Goal: Information Seeking & Learning: Learn about a topic

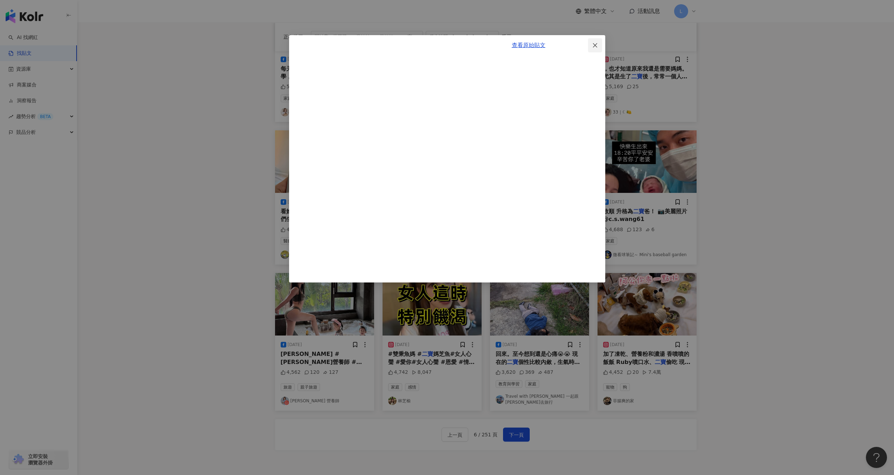
click at [595, 43] on icon "close" at bounding box center [595, 46] width 6 height 6
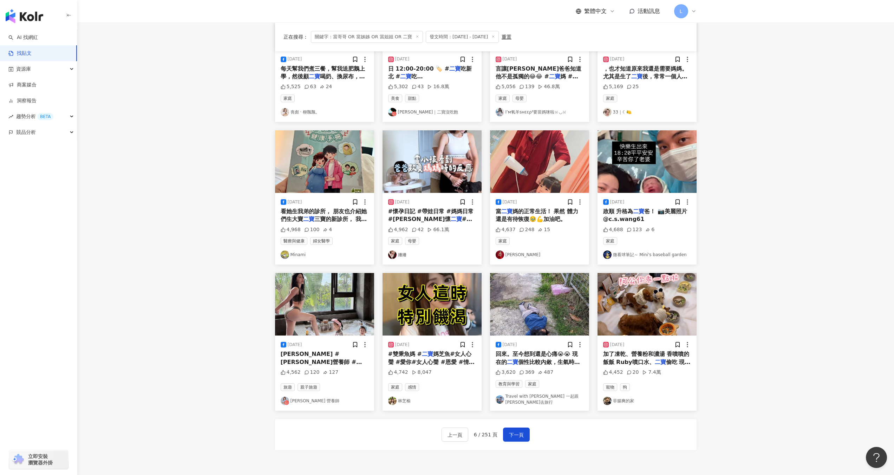
click at [497, 257] on img at bounding box center [500, 254] width 8 height 8
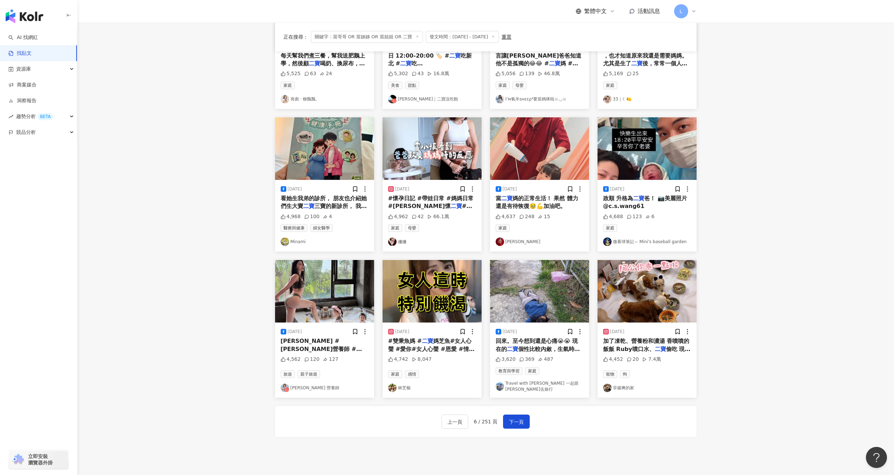
scroll to position [176, 0]
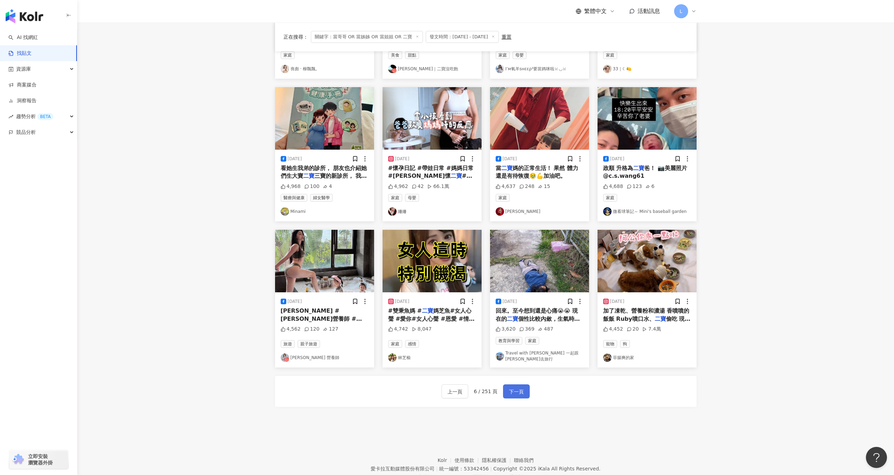
click at [515, 387] on span "下一頁" at bounding box center [516, 391] width 15 height 8
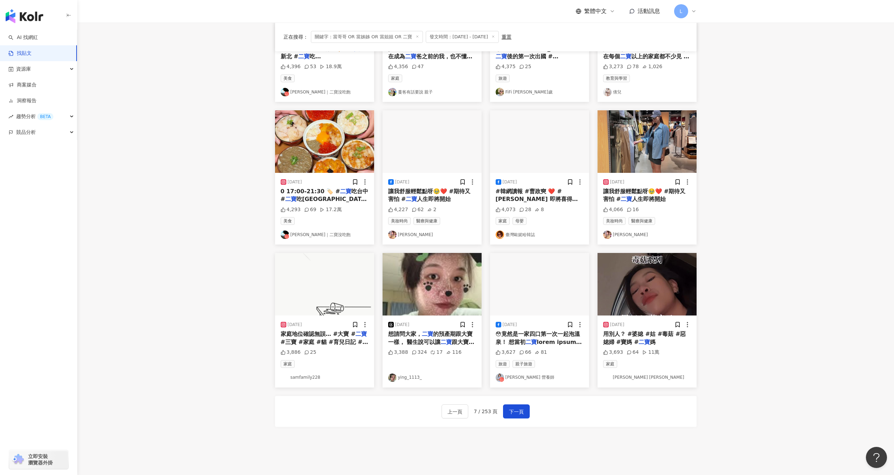
scroll to position [161, 0]
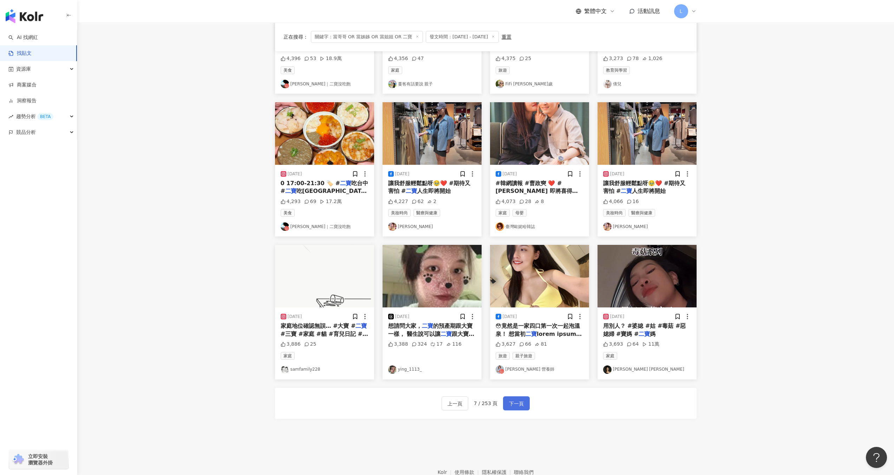
click at [509, 399] on span "下一頁" at bounding box center [516, 403] width 15 height 8
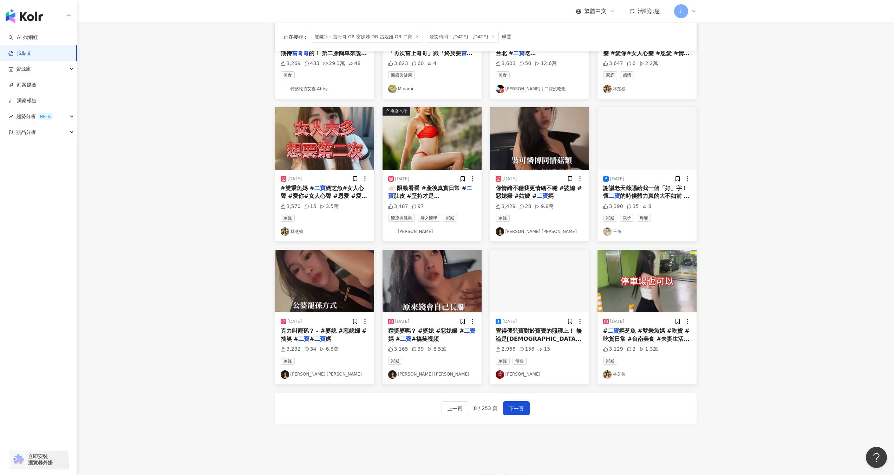
scroll to position [158, 0]
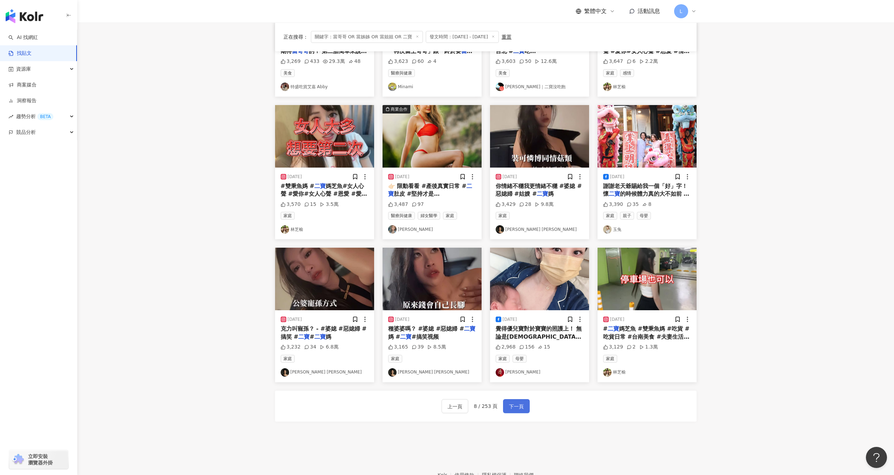
click at [515, 406] on span "下一頁" at bounding box center [516, 406] width 15 height 8
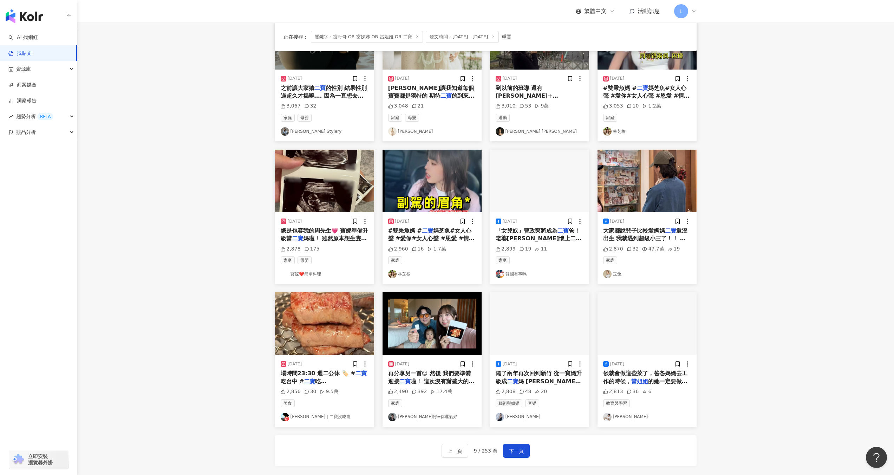
scroll to position [110, 0]
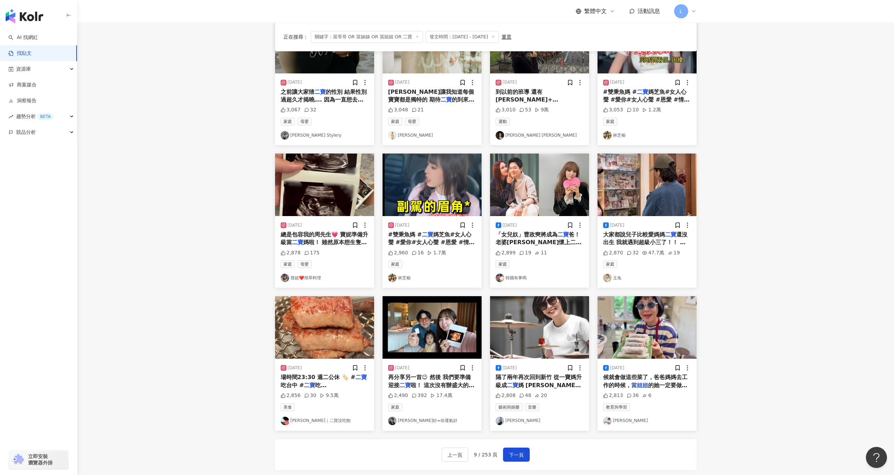
click at [344, 260] on div "2025/7/9 總是包容我的周先生💗 寶妮準備升級當 二寶 媽啦！ 雖然原本想生隻小龍，結果來了 2,878 175 家庭 母嬰 寶妮❤️簡單料理" at bounding box center [324, 252] width 99 height 72
click at [347, 243] on span "媽啦！ 雖然原本想生隻小龍，結果來了" at bounding box center [324, 246] width 86 height 14
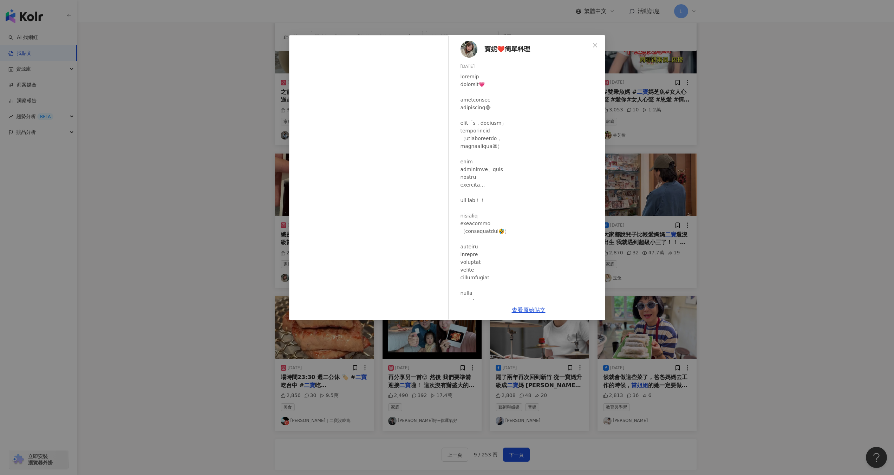
click at [775, 147] on div "寶妮❤️簡單料理 2025/7/9 2,878 175 查看原始貼文" at bounding box center [447, 237] width 894 height 475
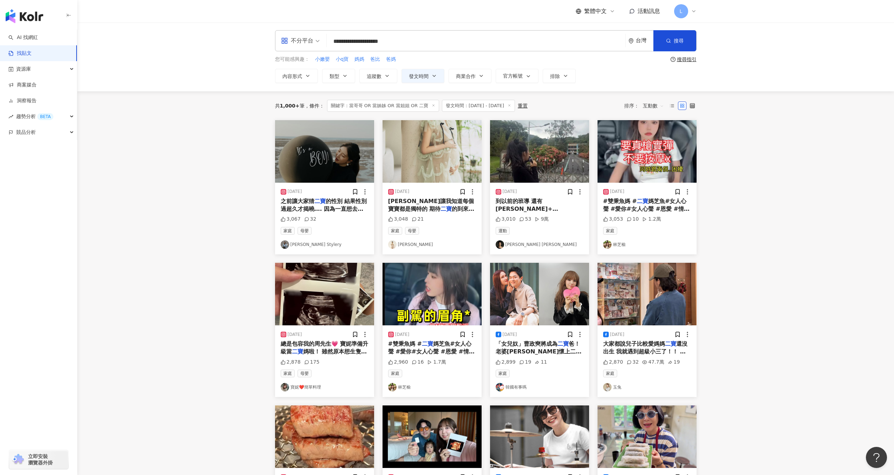
scroll to position [0, 0]
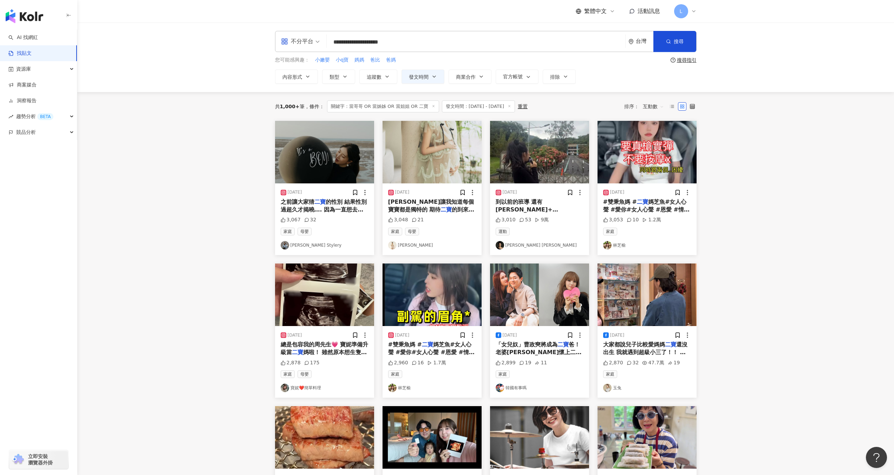
click at [335, 236] on div "家庭 母嬰 萱妮 Cherie Stylery" at bounding box center [325, 239] width 88 height 22
click at [333, 211] on span "的性別 結果性別過超久才揭曉…. 因為一直想去海邊外拍 真的不誇張這幾個月每到週末就下雨！ YES, IT’S A BOY!! 男寶感覺又是個截然不同的新挑戰…" at bounding box center [324, 225] width 86 height 54
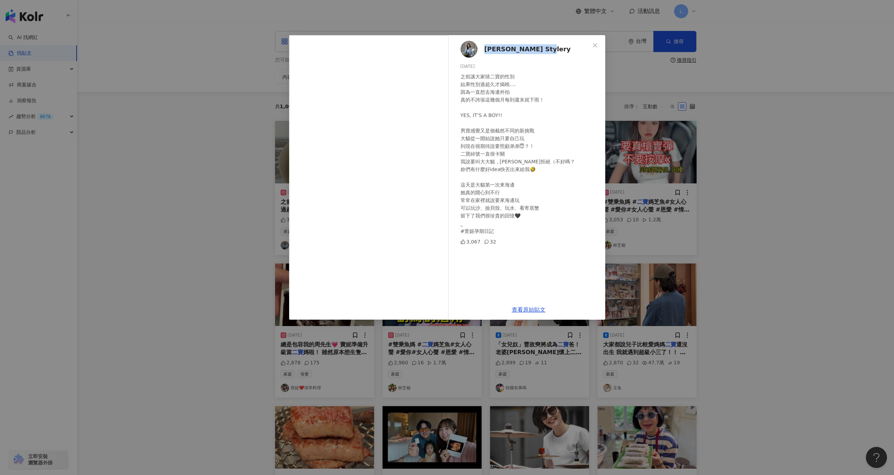
drag, startPoint x: 552, startPoint y: 48, endPoint x: 484, endPoint y: 52, distance: 68.3
click at [484, 52] on div "萱妮 Cherie Stylery 2025/6/10 之前讓大家猜二寶的性別 結果性別過超久才揭曉…. 因為一直想去海邊外拍 真的不誇張這幾個月每到週末就下…" at bounding box center [528, 167] width 153 height 265
copy span "萱妮 Cherie Stylery"
click at [772, 196] on div "萱妮 Cherie Stylery 2025/6/10 之前讓大家猜二寶的性別 結果性別過超久才揭曉…. 因為一直想去海邊外拍 真的不誇張這幾個月每到週末就下…" at bounding box center [447, 237] width 894 height 475
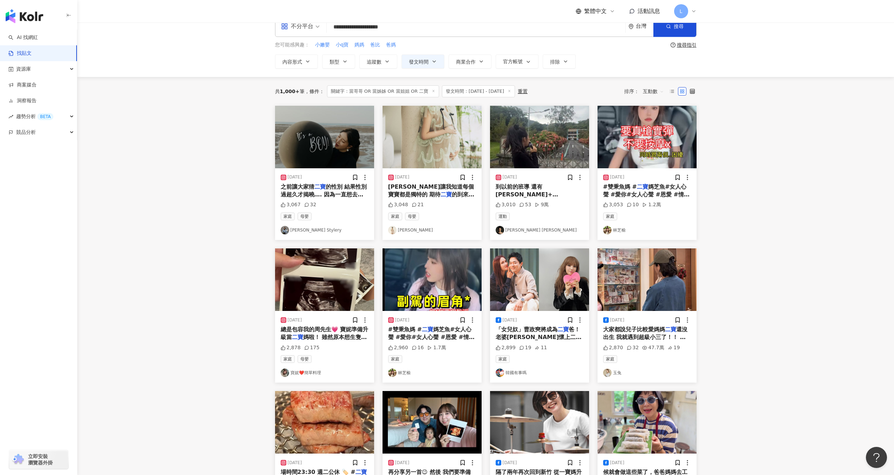
scroll to position [15, 0]
click at [299, 229] on link "萱妮 Cherie Stylery" at bounding box center [325, 230] width 88 height 8
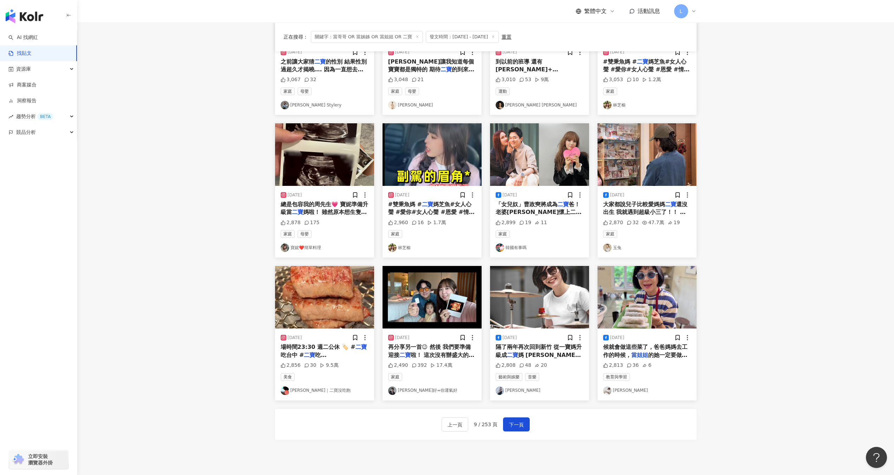
scroll to position [201, 0]
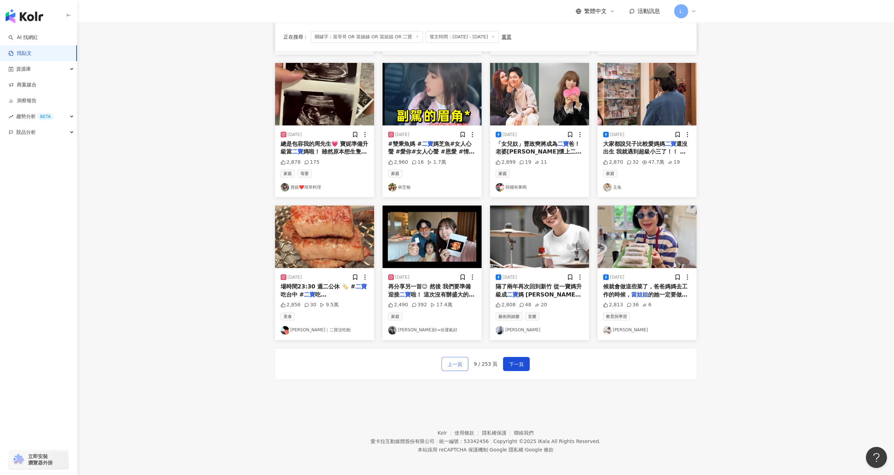
click at [457, 365] on span "上一頁" at bounding box center [455, 364] width 15 height 8
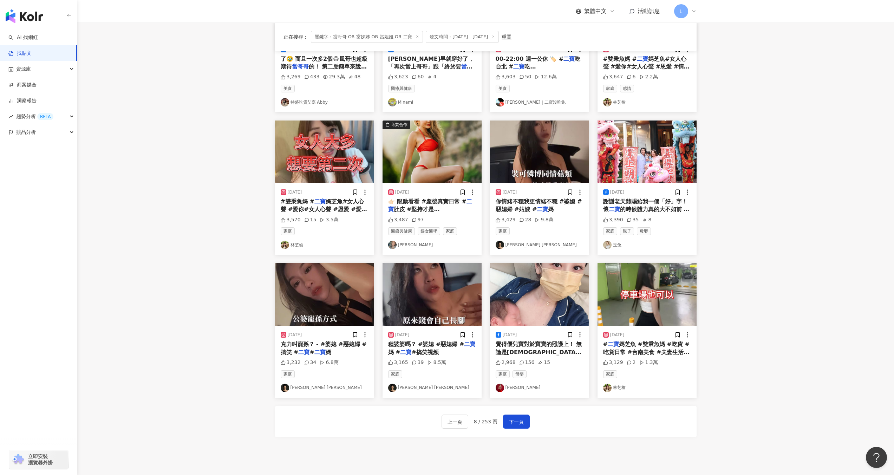
scroll to position [0, 0]
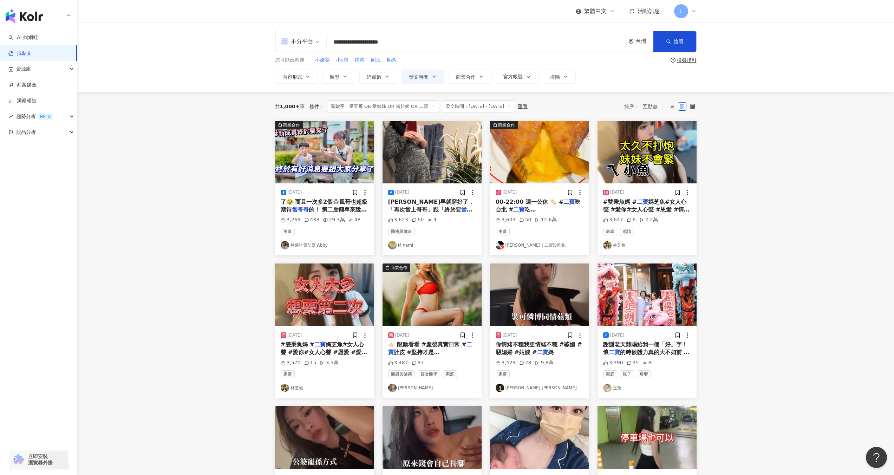
click at [421, 208] on mark "當姐姐" at bounding box center [430, 213] width 84 height 14
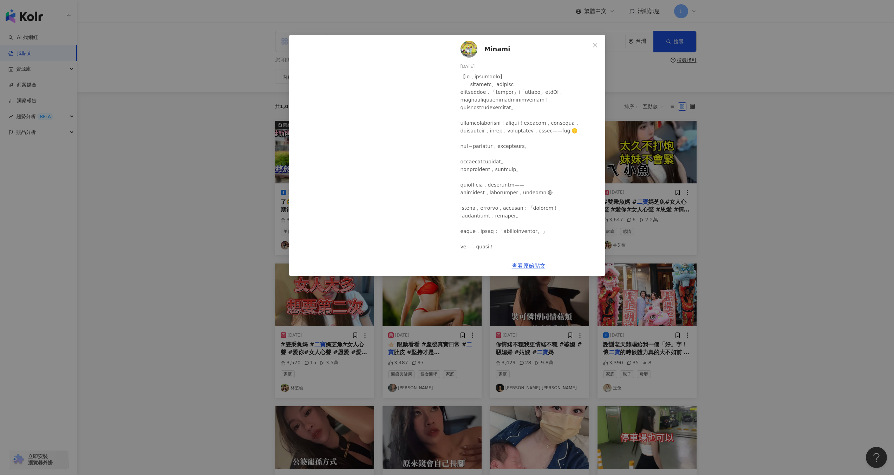
click at [808, 165] on div "Minami 2025/8/5 3,623 60 4 查看原始貼文" at bounding box center [447, 237] width 894 height 475
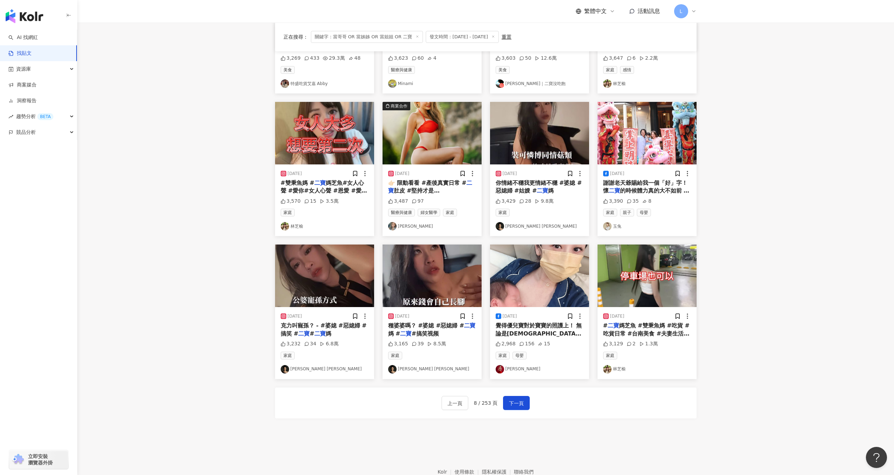
scroll to position [201, 0]
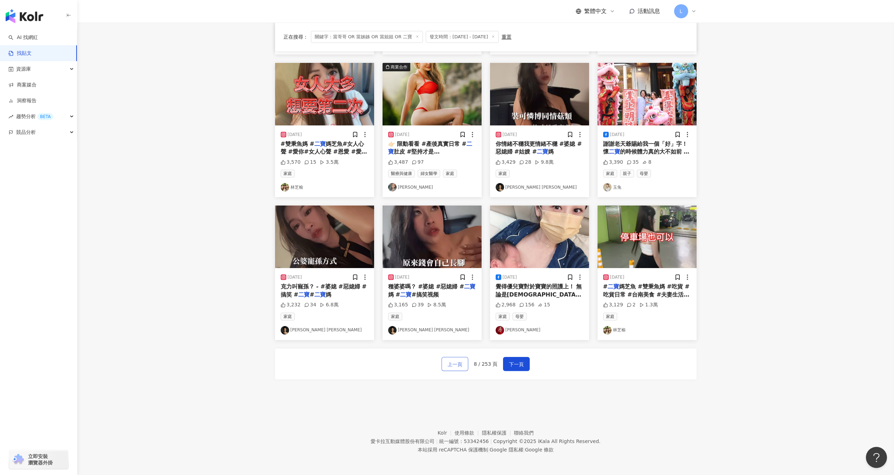
click at [455, 366] on span "上一頁" at bounding box center [455, 364] width 15 height 8
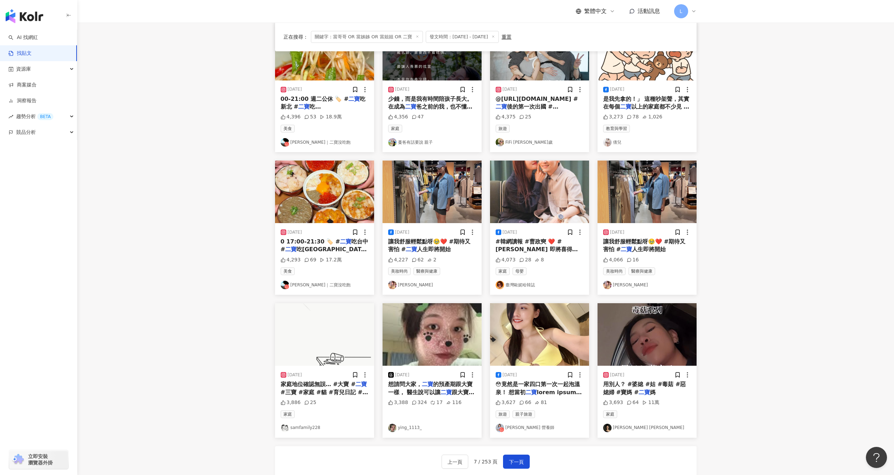
scroll to position [196, 0]
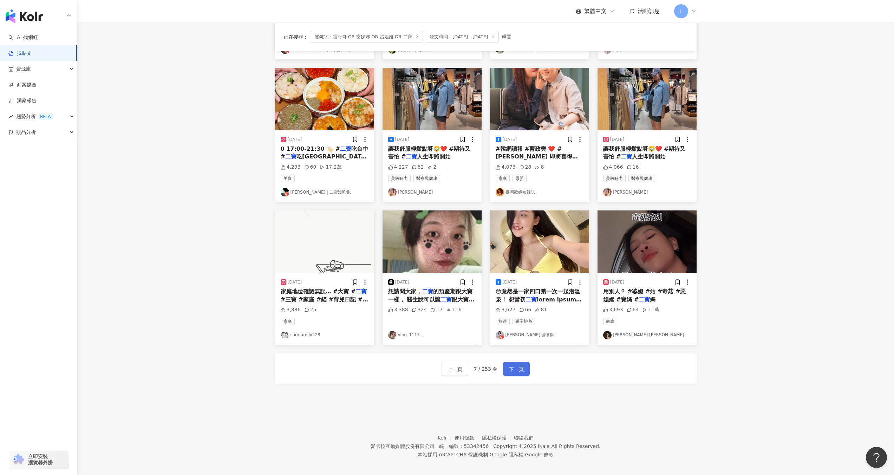
click at [520, 372] on span "下一頁" at bounding box center [516, 369] width 15 height 8
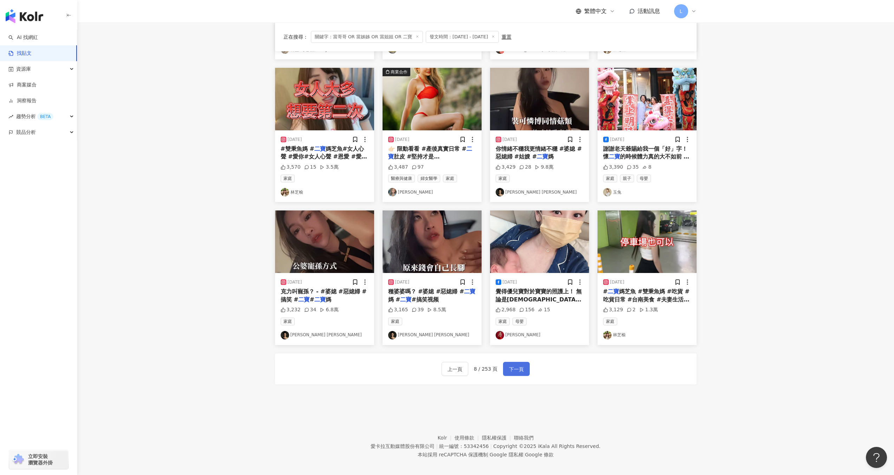
scroll to position [184, 0]
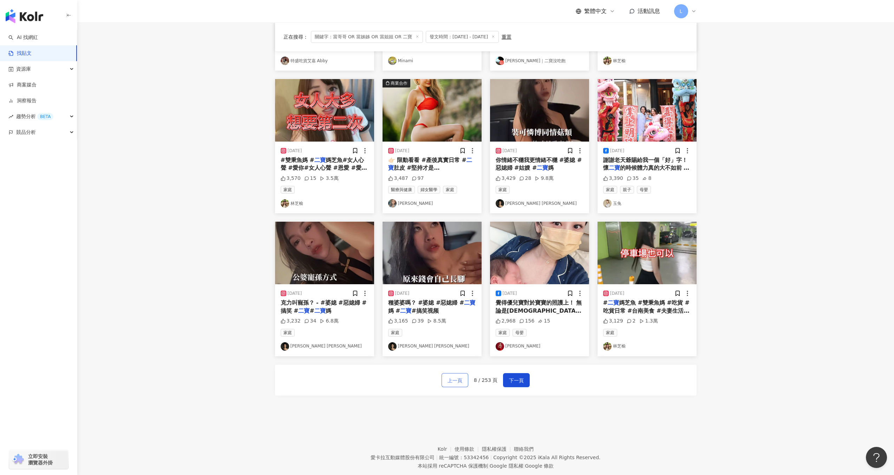
click at [458, 386] on button "上一頁" at bounding box center [455, 380] width 27 height 14
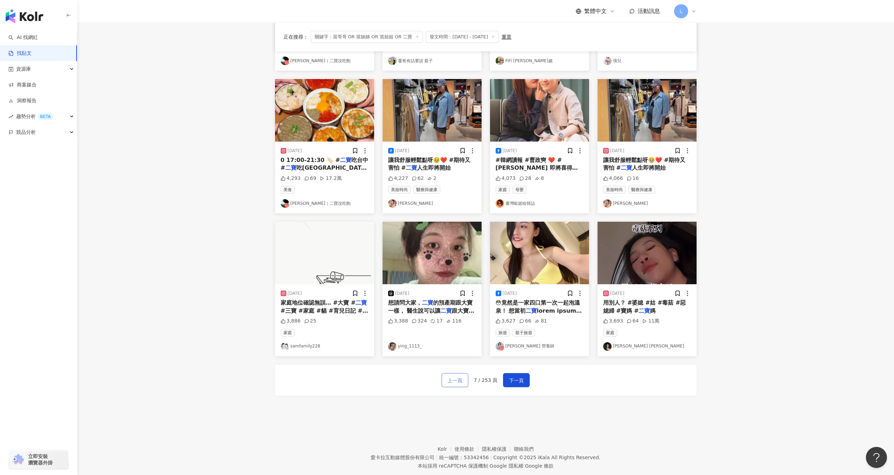
click at [459, 384] on span "上一頁" at bounding box center [455, 380] width 15 height 8
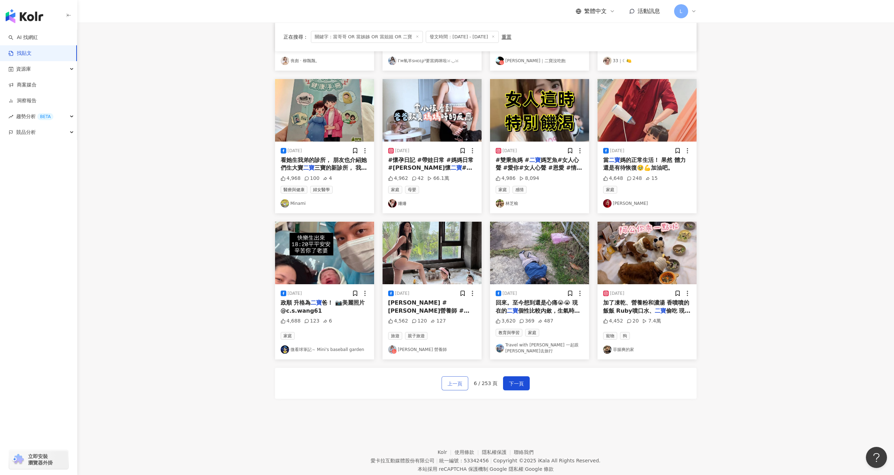
click at [462, 379] on span "上一頁" at bounding box center [455, 383] width 15 height 8
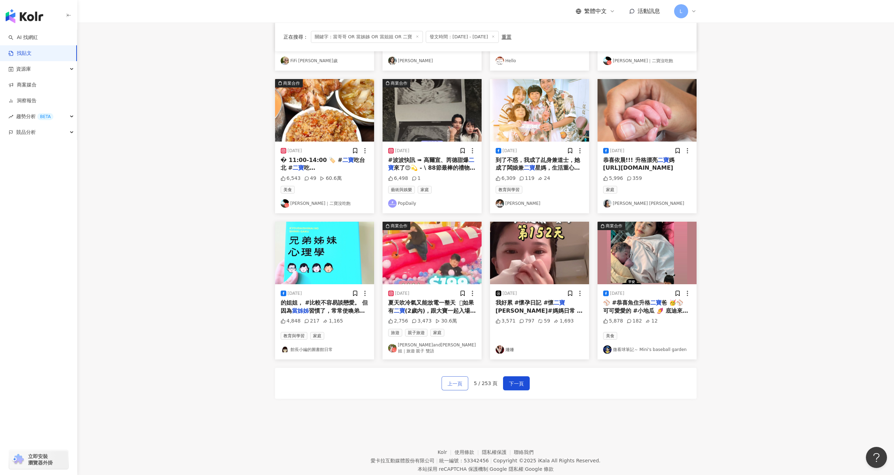
click at [448, 382] on button "上一頁" at bounding box center [455, 383] width 27 height 14
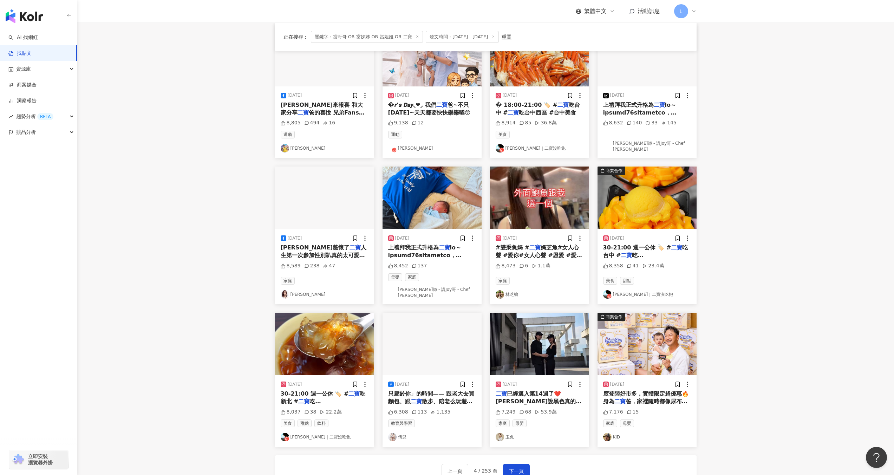
scroll to position [97, 0]
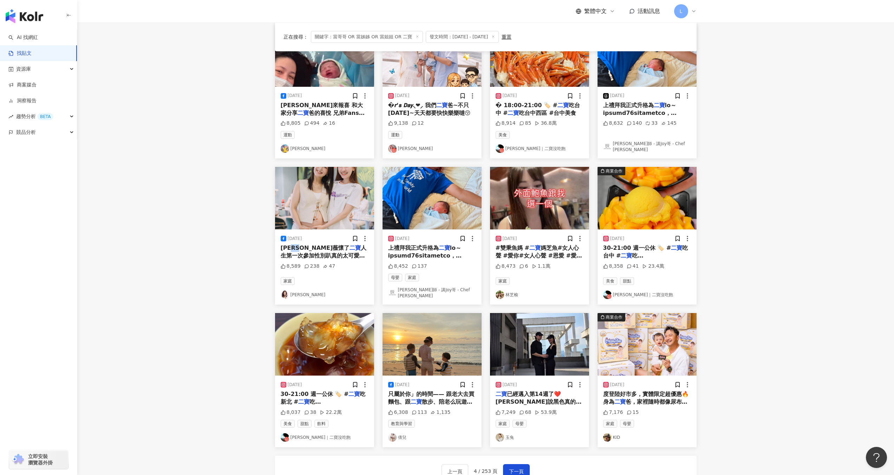
drag, startPoint x: 289, startPoint y: 245, endPoint x: 302, endPoint y: 247, distance: 12.8
click at [302, 247] on span "恭喜瑋薇懷了" at bounding box center [315, 247] width 69 height 7
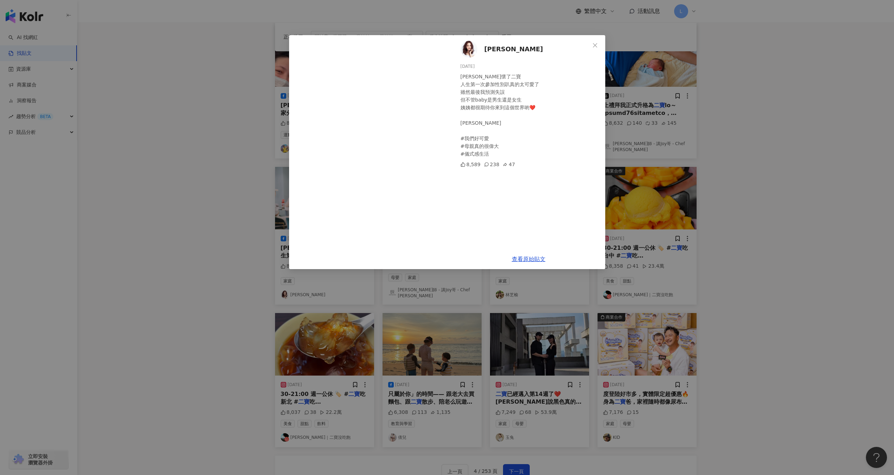
copy span "瑋薇"
click at [816, 95] on div "林玟誼 2025/6/16 恭喜瑋薇懷了二寶 人生第一次參加性別趴真的太可愛了 雖然最後我預測失誤 但不管baby是男生還是女生 姨姨都很期待你來到這個世界喲…" at bounding box center [447, 237] width 894 height 475
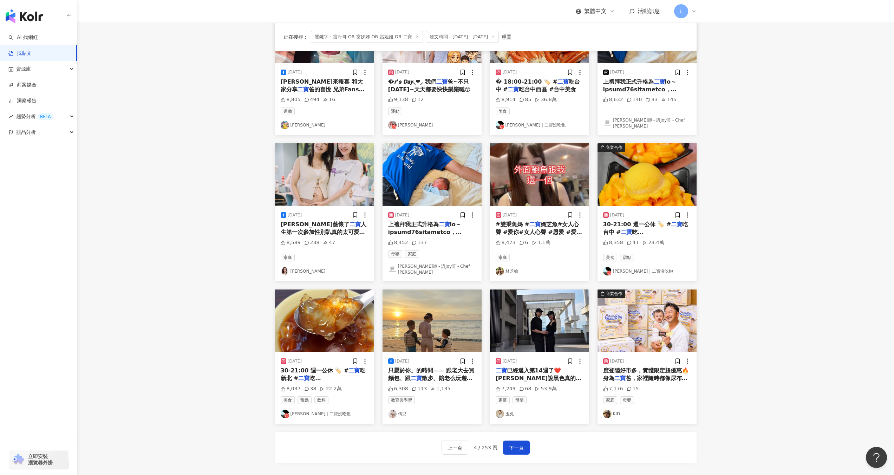
scroll to position [120, 0]
drag, startPoint x: 451, startPoint y: 446, endPoint x: 465, endPoint y: 438, distance: 16.7
click at [452, 445] on span "上一頁" at bounding box center [455, 447] width 15 height 8
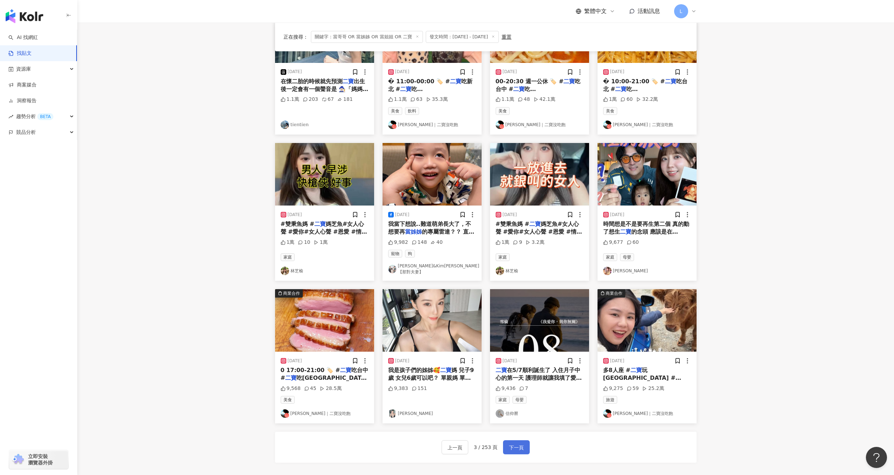
click at [513, 440] on button "下一頁" at bounding box center [516, 447] width 27 height 14
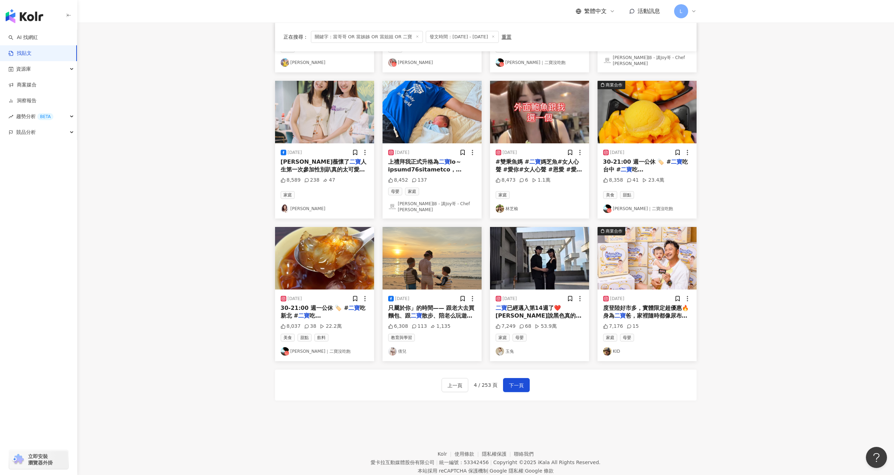
scroll to position [201, 0]
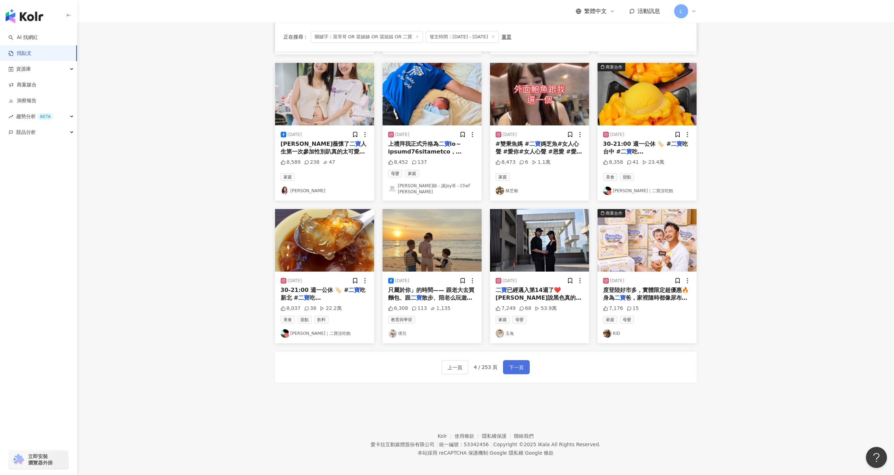
click at [513, 363] on span "下一頁" at bounding box center [516, 367] width 15 height 8
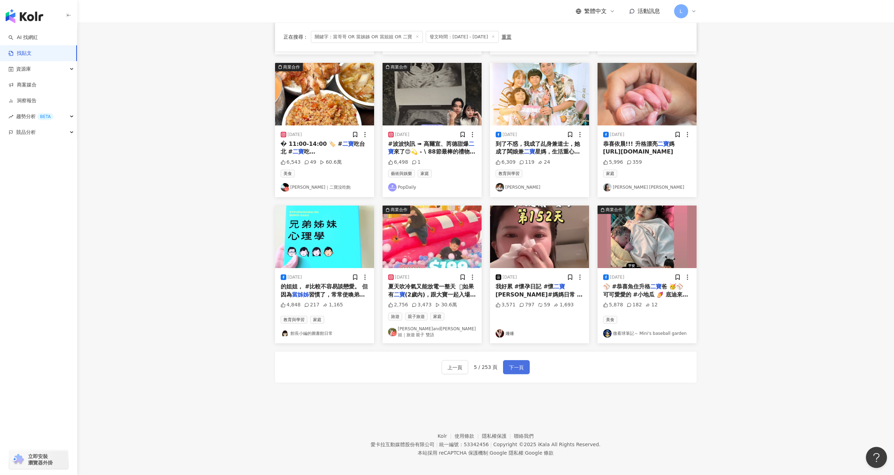
click at [514, 365] on span "下一頁" at bounding box center [516, 367] width 15 height 8
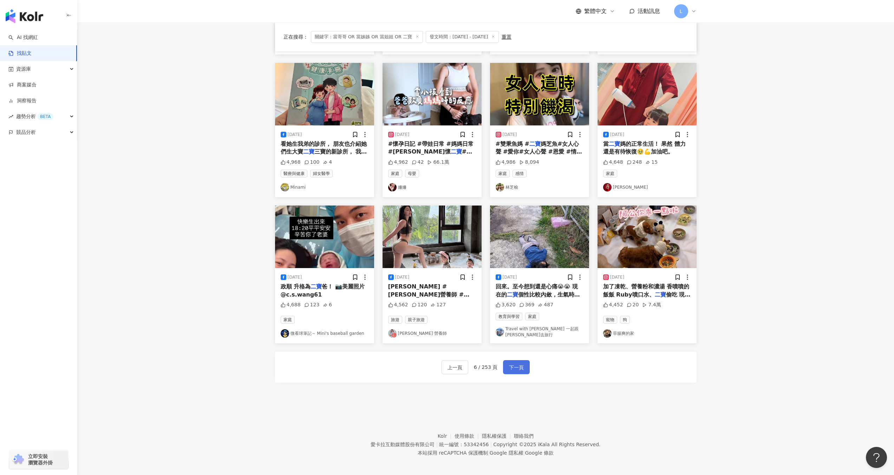
click at [514, 364] on span "下一頁" at bounding box center [516, 367] width 15 height 8
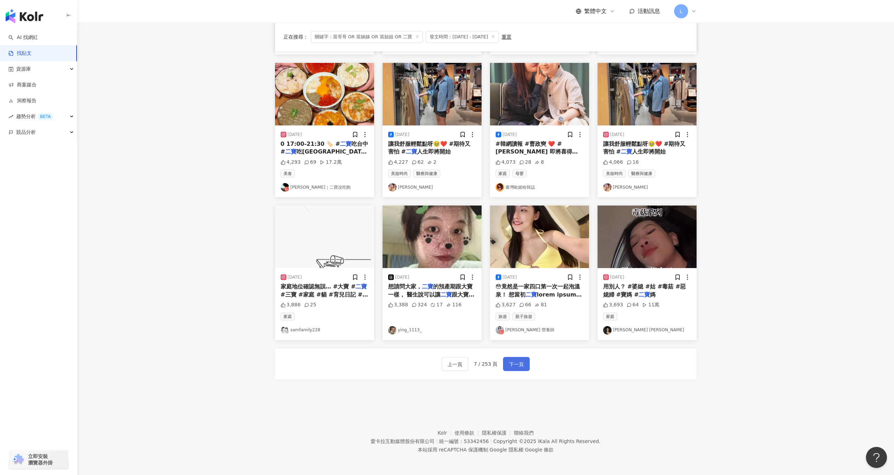
click at [516, 361] on span "下一頁" at bounding box center [516, 364] width 15 height 8
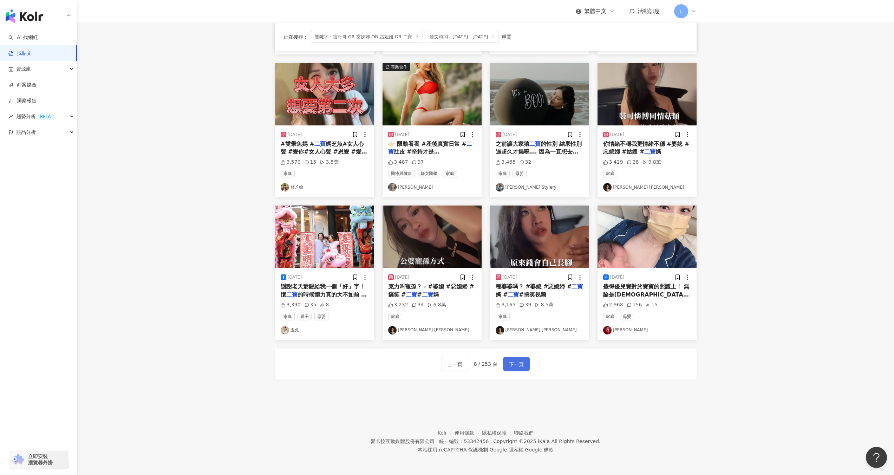
click at [516, 361] on span "下一頁" at bounding box center [516, 364] width 15 height 8
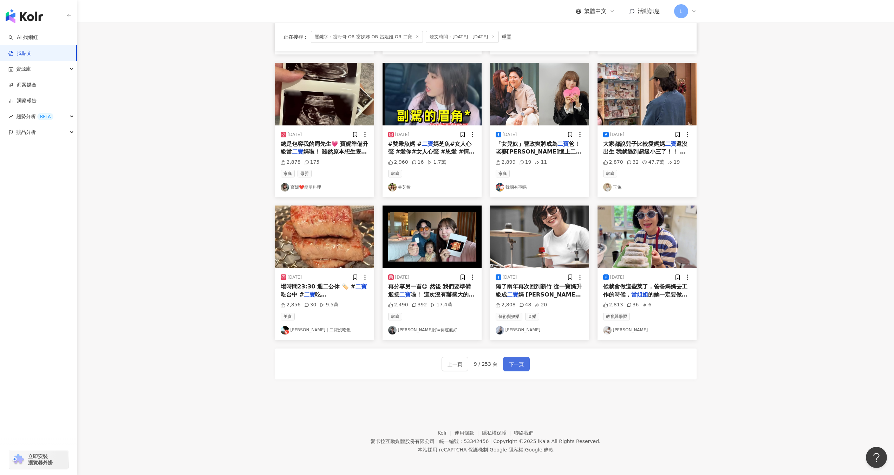
click at [523, 360] on span "下一頁" at bounding box center [516, 364] width 15 height 8
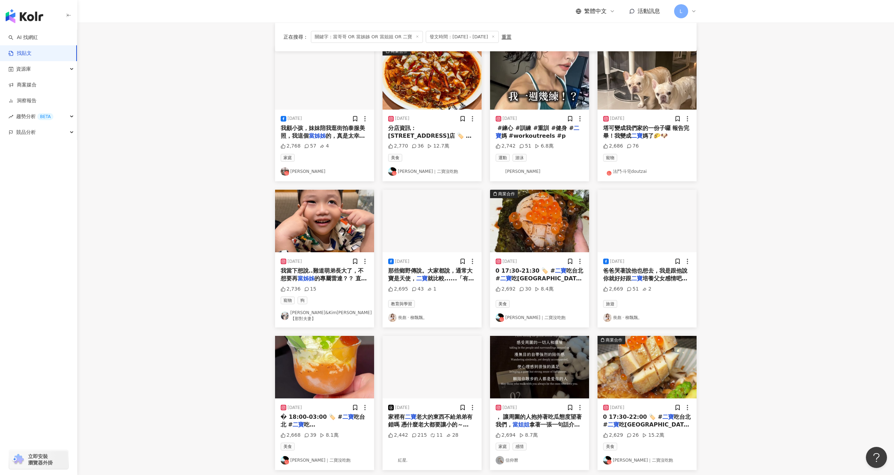
scroll to position [48, 0]
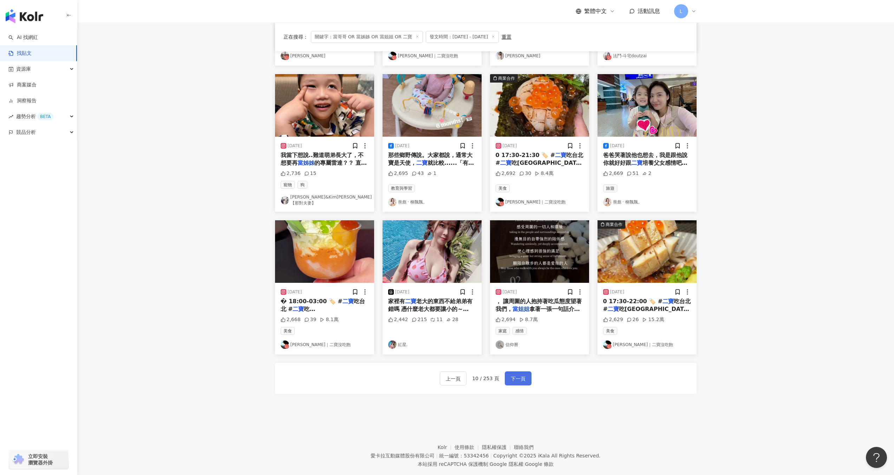
click at [514, 376] on span "下一頁" at bounding box center [518, 378] width 15 height 8
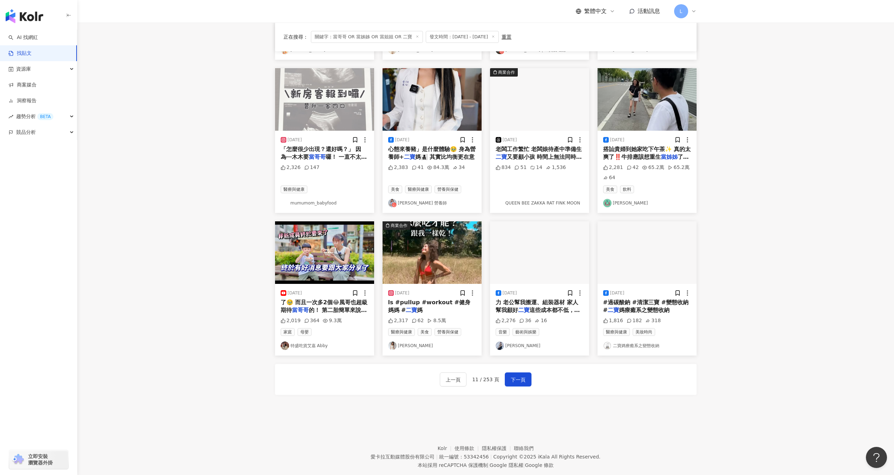
scroll to position [200, 0]
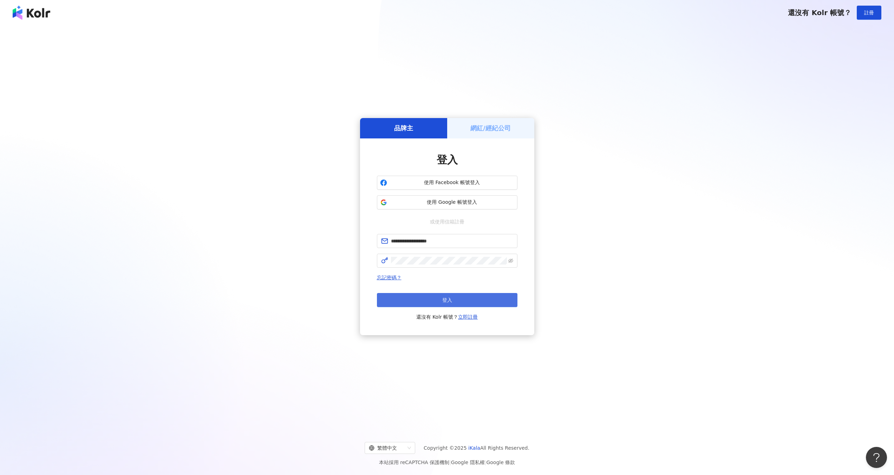
click at [456, 300] on button "登入" at bounding box center [447, 300] width 141 height 14
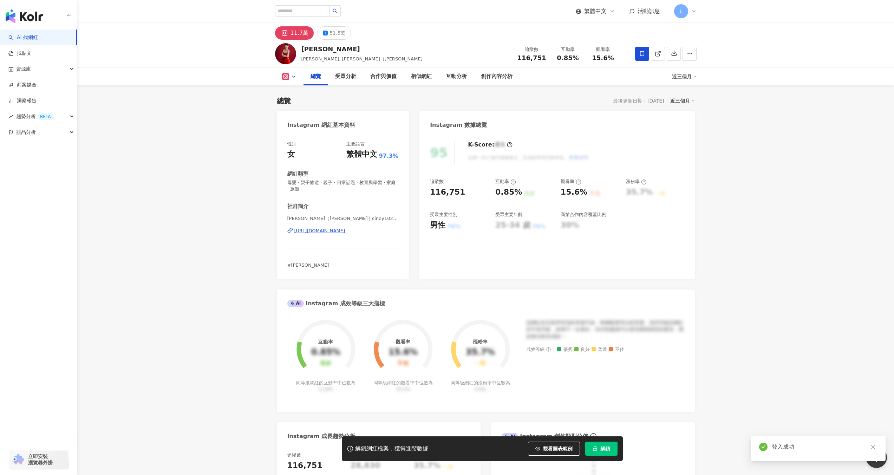
click at [642, 50] on span at bounding box center [642, 54] width 14 height 14
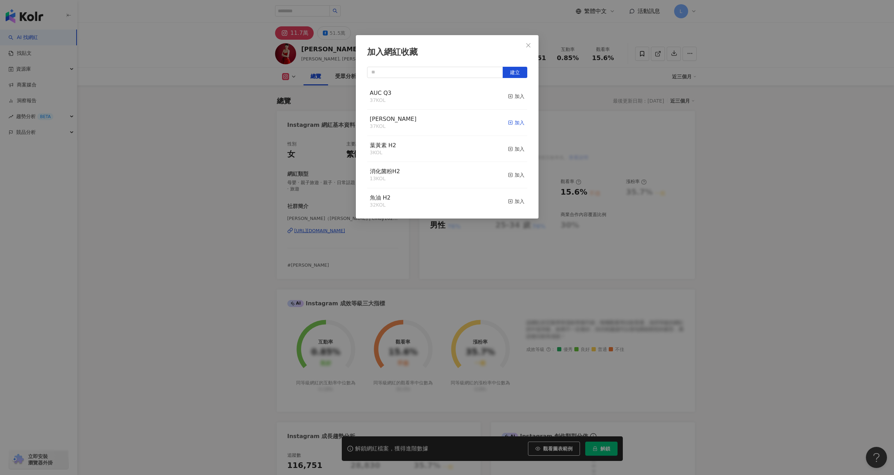
click at [514, 121] on div "加入" at bounding box center [516, 123] width 17 height 8
click at [526, 47] on icon "close" at bounding box center [529, 46] width 6 height 6
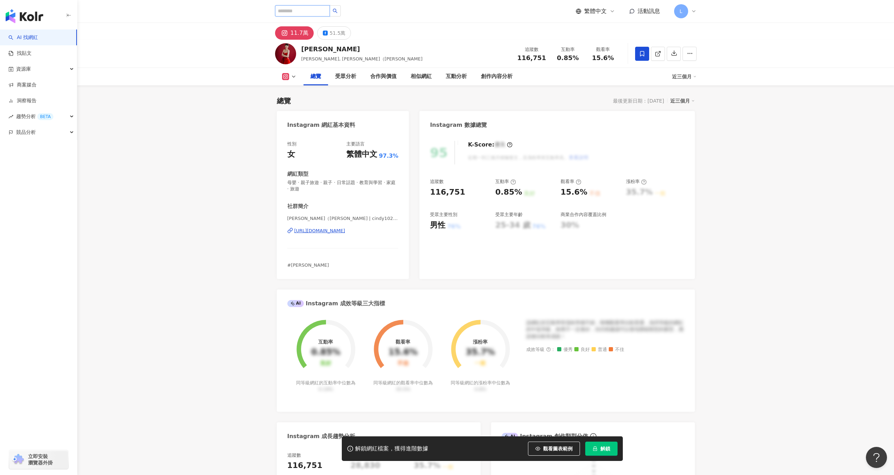
click at [309, 11] on input "search" at bounding box center [302, 10] width 55 height 11
paste input "**"
type input "**"
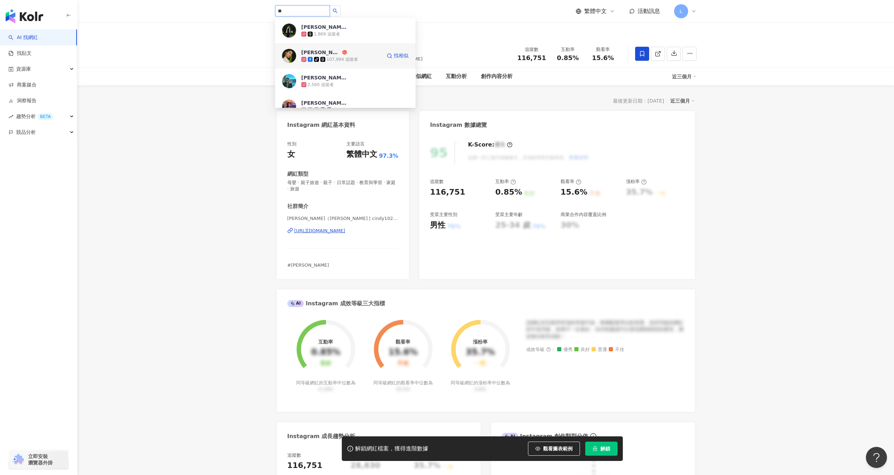
click at [352, 61] on div "107,994 追蹤者" at bounding box center [342, 60] width 31 height 6
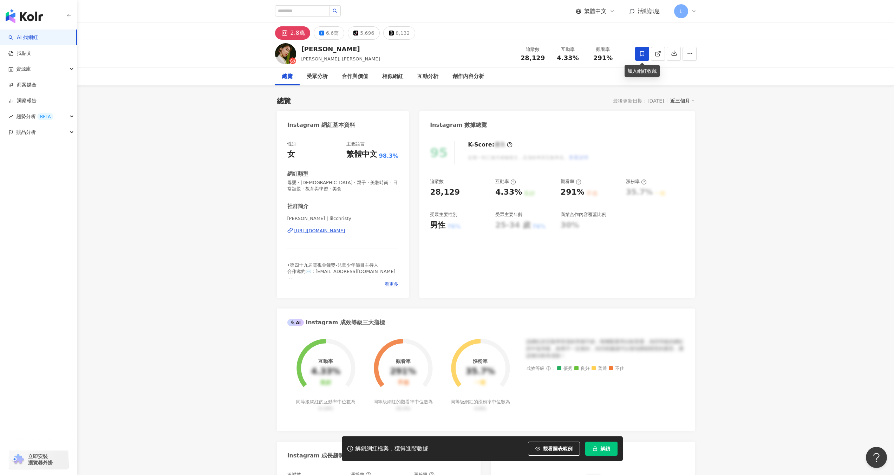
click at [643, 55] on icon at bounding box center [642, 54] width 6 height 6
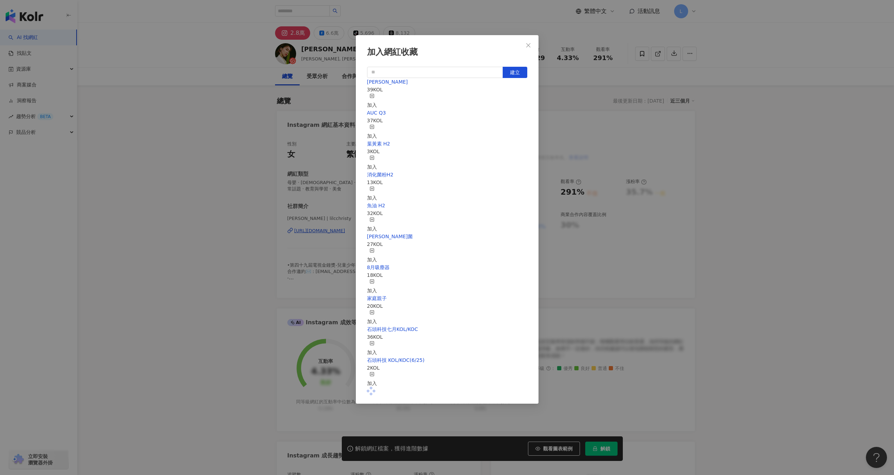
click at [377, 97] on div "加入" at bounding box center [372, 100] width 10 height 15
click at [527, 44] on icon "close" at bounding box center [528, 45] width 4 height 4
